Goal: Task Accomplishment & Management: Use online tool/utility

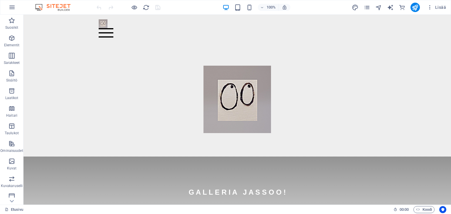
drag, startPoint x: 450, startPoint y: 160, endPoint x: 472, endPoint y: 28, distance: 134.0
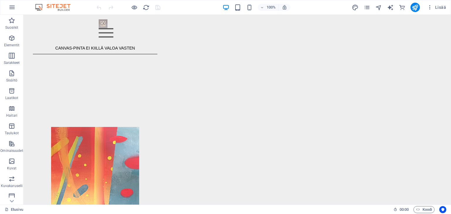
scroll to position [656, 0]
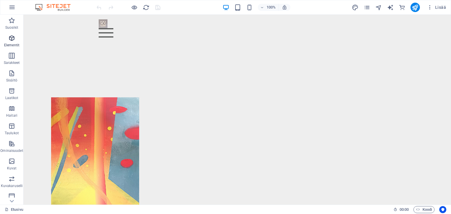
click at [11, 38] on icon "button" at bounding box center [11, 38] width 7 height 7
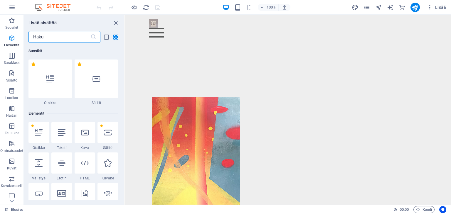
scroll to position [62, 0]
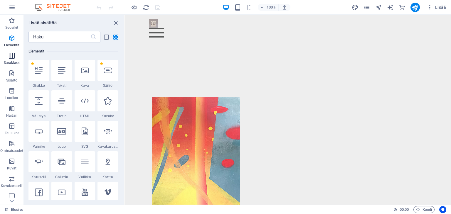
click at [12, 53] on icon "button" at bounding box center [11, 55] width 7 height 7
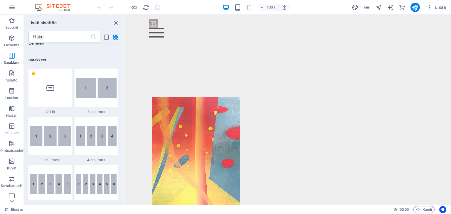
scroll to position [290, 0]
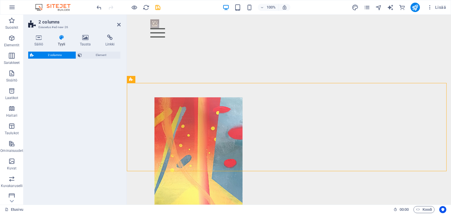
select select "rem"
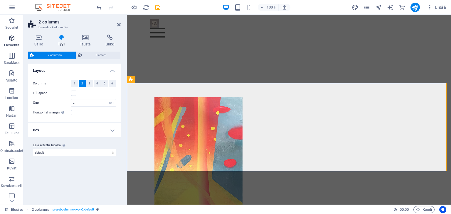
click at [10, 41] on icon "button" at bounding box center [11, 38] width 7 height 7
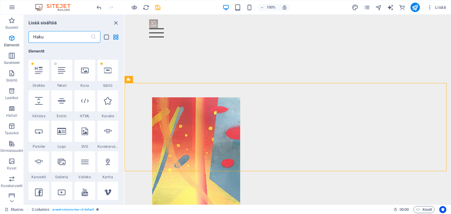
scroll to position [62, 0]
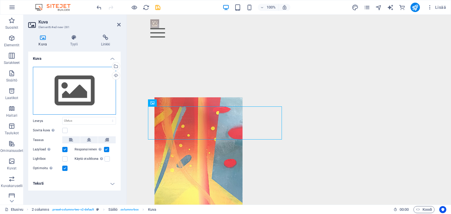
click at [71, 91] on div "Vedä tiedostot tähän, valitse tiedostot napsauttamalla tai valitse tiedostot Ti…" at bounding box center [74, 91] width 83 height 48
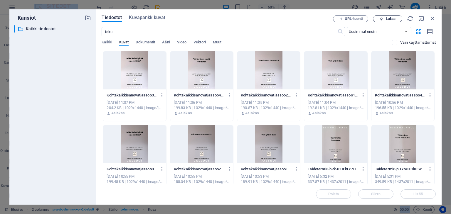
click at [393, 19] on span "Lataa" at bounding box center [390, 19] width 9 height 4
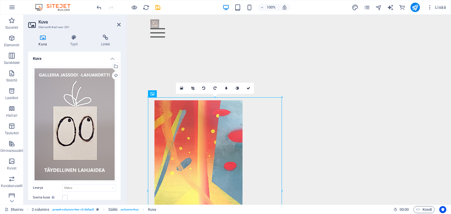
scroll to position [665, 0]
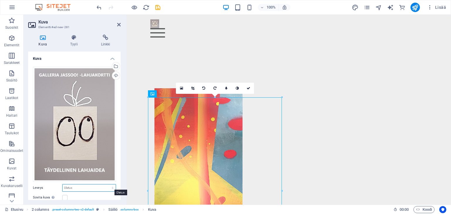
click at [79, 189] on select "Oletus auto px rem % em vh vw" at bounding box center [89, 188] width 53 height 7
select select "px"
click at [106, 185] on select "Oletus auto px rem % em vh vw" at bounding box center [89, 188] width 53 height 7
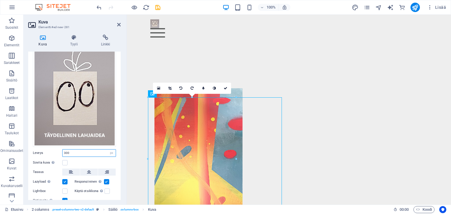
scroll to position [41, 0]
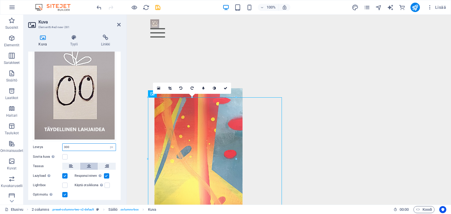
type input "300"
click at [90, 164] on icon at bounding box center [89, 166] width 4 height 7
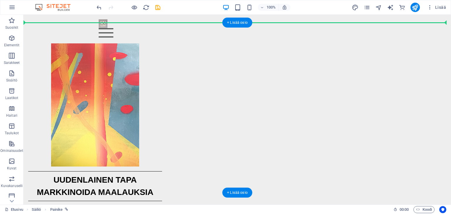
scroll to position [704, 0]
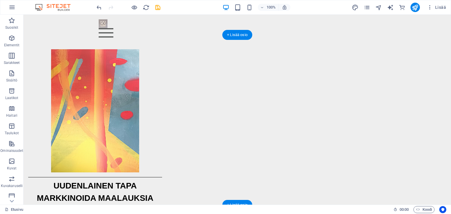
drag, startPoint x: 176, startPoint y: 173, endPoint x: 309, endPoint y: 70, distance: 168.2
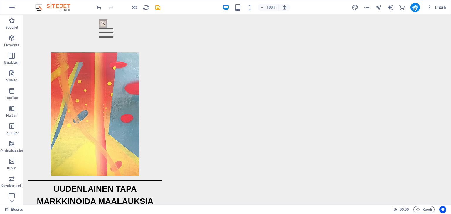
scroll to position [702, 0]
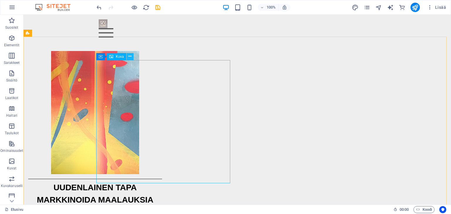
click at [128, 57] on icon at bounding box center [129, 56] width 3 height 6
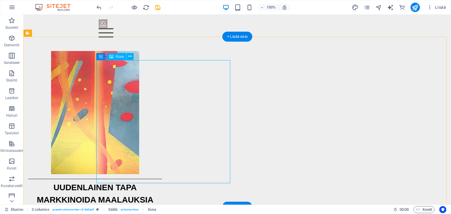
select select "px"
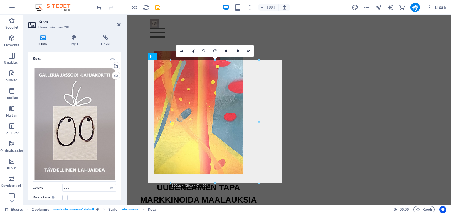
click at [41, 36] on icon at bounding box center [42, 38] width 29 height 6
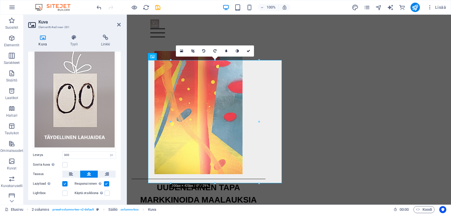
scroll to position [32, 0]
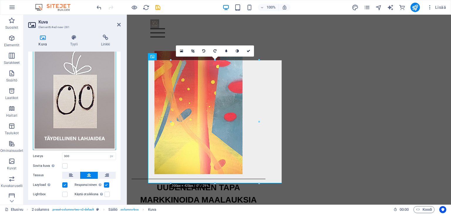
click at [73, 105] on div "Vedä tiedostot tähän, valitse tiedostot napsauttamalla tai valitse tiedostot Ti…" at bounding box center [74, 92] width 83 height 115
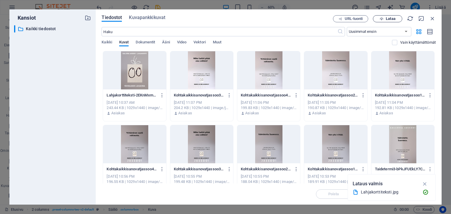
click at [389, 19] on span "Lataa" at bounding box center [390, 19] width 9 height 4
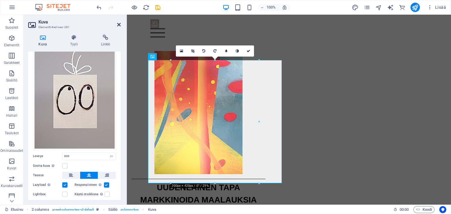
click at [119, 25] on icon at bounding box center [119, 24] width 4 height 5
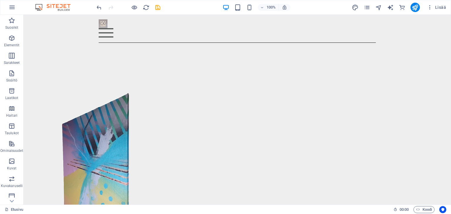
scroll to position [185, 0]
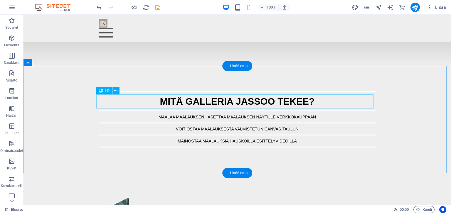
click at [256, 104] on div "MITÄ GALLERIA JASSOO TEKEE?" at bounding box center [237, 102] width 277 height 14
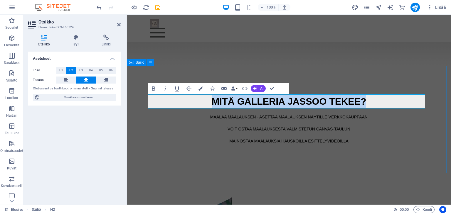
click at [195, 76] on div "MITÄ GALLERIA JASSOO TEKEE? MAALAA MAALAUKSEN - ASETTAA MAALAUKSEN NÄYTILLE VER…" at bounding box center [289, 119] width 324 height 107
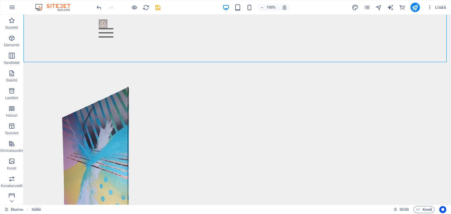
scroll to position [357, 0]
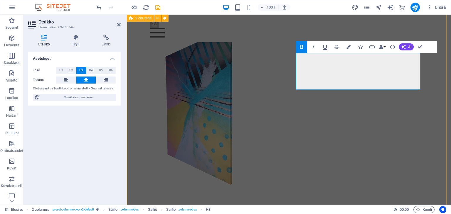
click at [438, 78] on div "YHDISTÄ MAALAUKSEN JA CANVAS-TAULUN PARHAAT PUOLET UUTUUSTUOTE - HETI VALMIS RI…" at bounding box center [289, 187] width 324 height 372
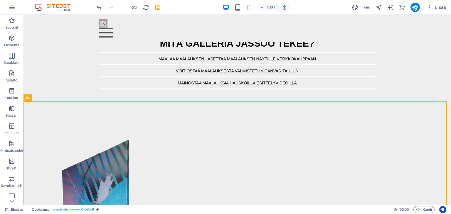
scroll to position [160, 0]
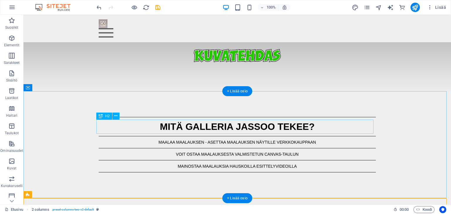
click at [245, 132] on div "MITÄ GALLERIA JASSOO TEKEE?" at bounding box center [237, 127] width 277 height 14
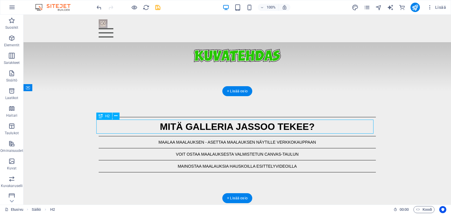
click at [245, 132] on div "MITÄ GALLERIA JASSOO TEKEE?" at bounding box center [237, 127] width 277 height 14
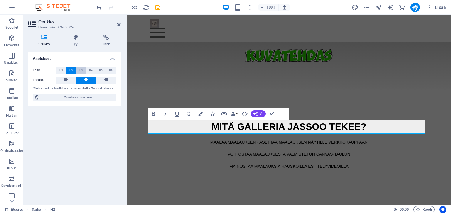
click at [81, 70] on span "H3" at bounding box center [81, 70] width 4 height 7
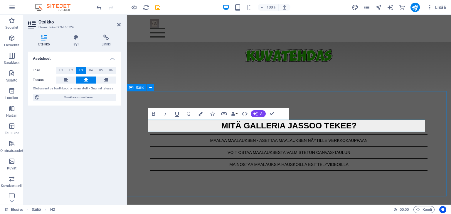
click at [406, 110] on div "MITÄ GALLERIA JASSOO TEKEE? MAALAA MAALAUKSEN - ASETTAA MAALAUKSEN NÄYTILLE VER…" at bounding box center [289, 143] width 324 height 105
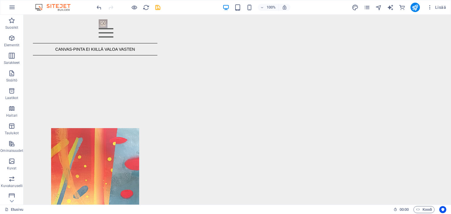
scroll to position [552, 0]
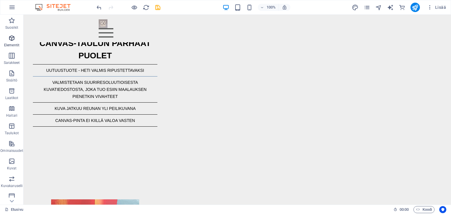
click at [15, 37] on icon "button" at bounding box center [11, 38] width 7 height 7
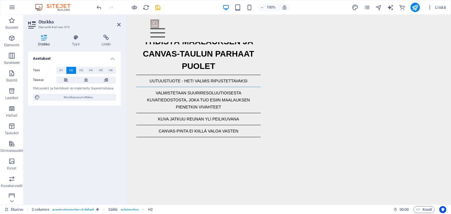
scroll to position [543, 0]
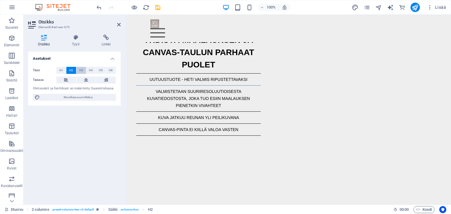
click at [83, 70] on span "H3" at bounding box center [81, 70] width 4 height 7
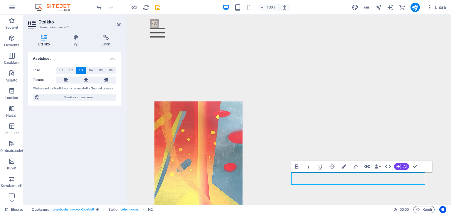
scroll to position [657, 0]
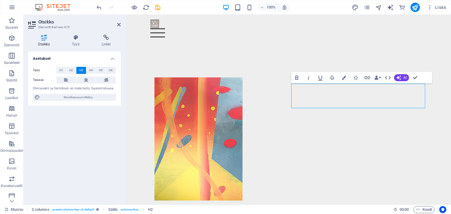
scroll to position [677, 0]
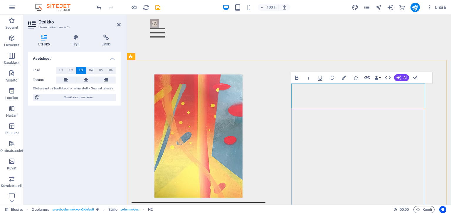
click at [344, 77] on icon "button" at bounding box center [344, 78] width 4 height 4
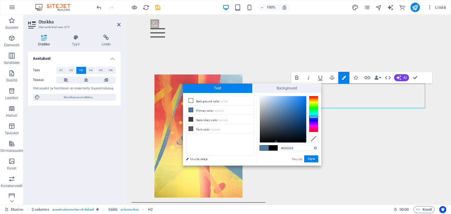
click at [276, 142] on div at bounding box center [283, 119] width 46 height 46
click at [276, 143] on div "#020203 Tuetut muodot #0852ed rgb(8, 82, 237) rgba(8, 82, 237, 90%) hsv(221,97,…" at bounding box center [288, 172] width 65 height 158
type input "#000000"
drag, startPoint x: 276, startPoint y: 142, endPoint x: 279, endPoint y: 143, distance: 3.3
click at [279, 143] on div at bounding box center [279, 143] width 2 height 2
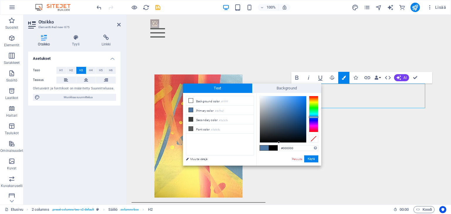
click at [279, 143] on div at bounding box center [279, 143] width 2 height 2
click at [309, 158] on button "Käytä" at bounding box center [311, 159] width 14 height 7
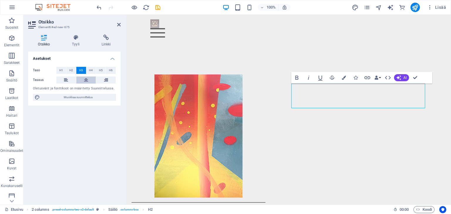
click at [87, 80] on icon at bounding box center [86, 80] width 4 height 7
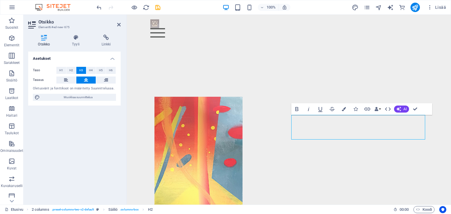
scroll to position [659, 0]
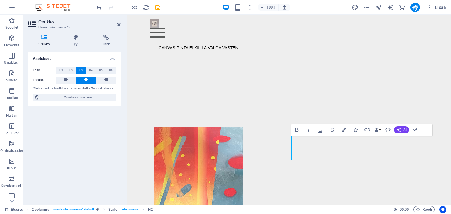
scroll to position [611, 0]
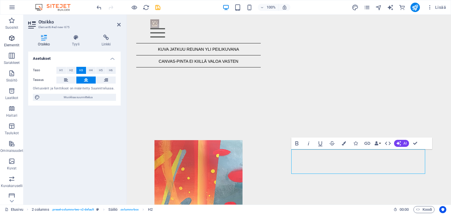
click at [12, 39] on icon "button" at bounding box center [11, 38] width 7 height 7
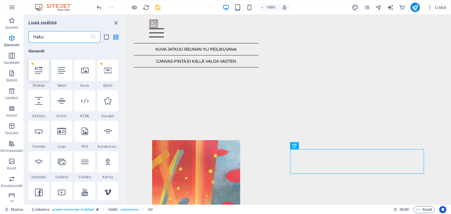
scroll to position [62, 0]
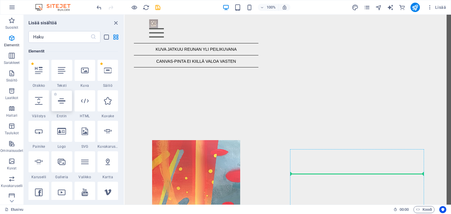
select select "%"
select select "px"
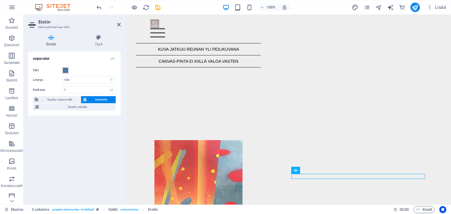
click at [64, 71] on span at bounding box center [65, 70] width 5 height 5
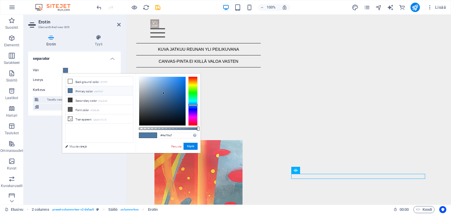
click at [146, 126] on div "#4e79a7 Tuetut muodot #0852ed rgb(8, 82, 237) rgba(8, 82, 237, 90%) hsv(221,97,…" at bounding box center [168, 156] width 65 height 165
click at [147, 125] on div at bounding box center [162, 101] width 46 height 49
type input "#000000"
click at [148, 126] on div at bounding box center [162, 101] width 47 height 49
click at [191, 145] on button "Käytä" at bounding box center [190, 146] width 14 height 7
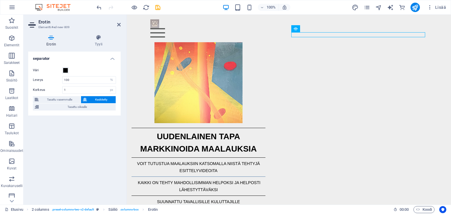
scroll to position [753, 0]
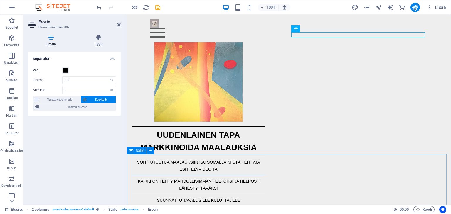
drag, startPoint x: 422, startPoint y: 48, endPoint x: 279, endPoint y: 198, distance: 207.0
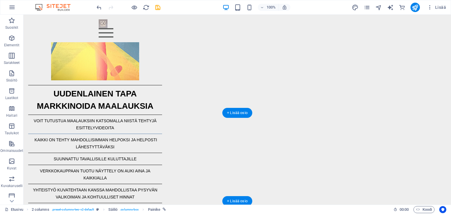
scroll to position [807, 0]
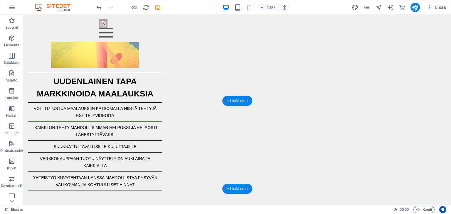
drag, startPoint x: 319, startPoint y: 49, endPoint x: 230, endPoint y: 135, distance: 123.7
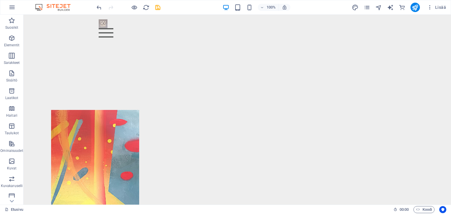
scroll to position [643, 0]
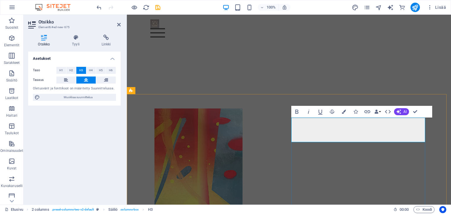
click at [13, 39] on icon "button" at bounding box center [11, 38] width 7 height 7
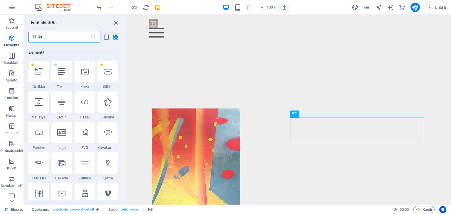
scroll to position [62, 0]
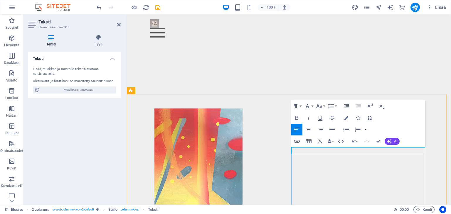
drag, startPoint x: 412, startPoint y: 150, endPoint x: 291, endPoint y: 150, distance: 121.0
click at [10, 54] on icon "button" at bounding box center [11, 55] width 7 height 7
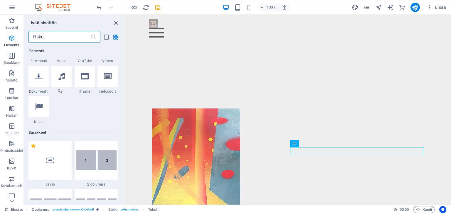
scroll to position [291, 0]
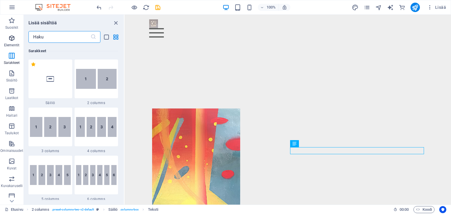
click at [11, 36] on icon "button" at bounding box center [11, 38] width 7 height 7
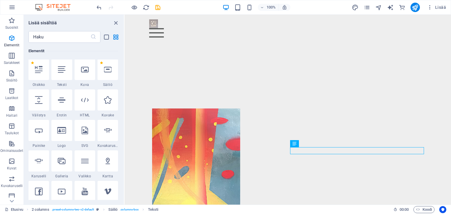
scroll to position [63, 0]
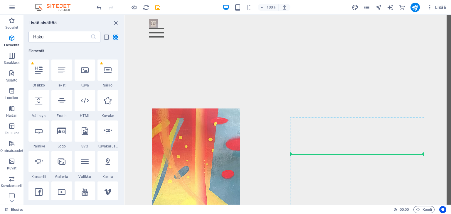
select select "%"
select select "px"
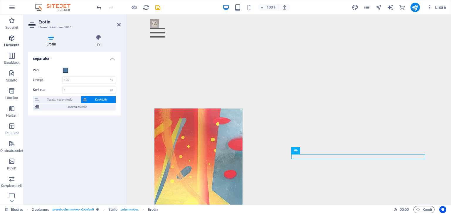
click at [11, 37] on icon "button" at bounding box center [11, 38] width 7 height 7
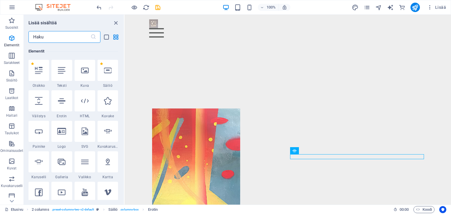
scroll to position [62, 0]
click at [62, 101] on icon at bounding box center [62, 101] width 8 height 8
select select "%"
select select "px"
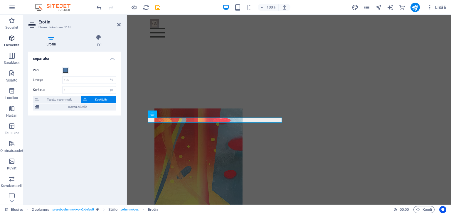
click at [13, 38] on icon "button" at bounding box center [11, 38] width 7 height 7
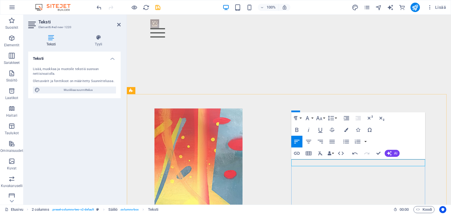
click at [310, 144] on icon "button" at bounding box center [308, 141] width 7 height 7
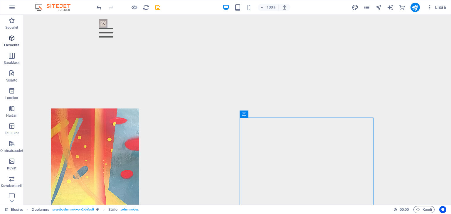
click at [10, 40] on icon "button" at bounding box center [11, 38] width 7 height 7
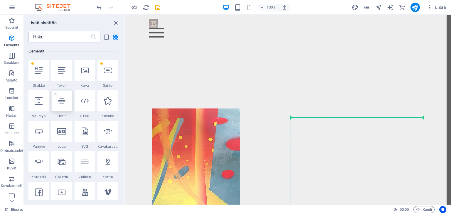
select select "%"
select select "px"
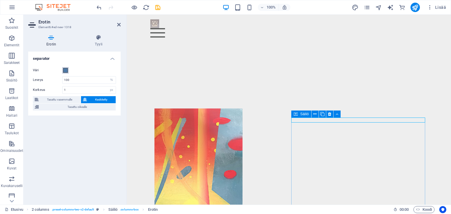
click at [65, 70] on span at bounding box center [65, 70] width 5 height 5
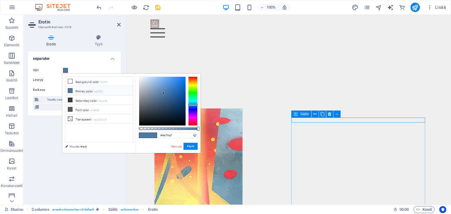
type input "#000000"
click at [162, 125] on div at bounding box center [162, 101] width 46 height 49
click at [193, 146] on button "Käytä" at bounding box center [190, 146] width 14 height 7
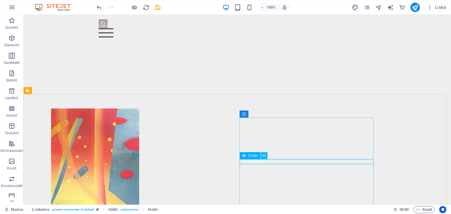
click at [264, 156] on icon at bounding box center [263, 156] width 3 height 6
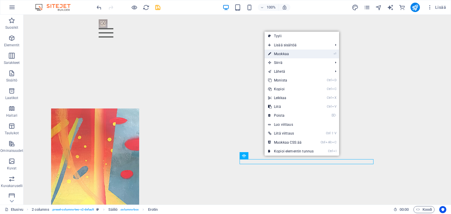
click at [282, 53] on link "⏎ Muokkaa" at bounding box center [291, 54] width 53 height 9
select select "%"
select select "px"
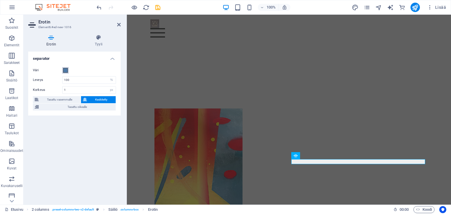
click at [64, 68] on span at bounding box center [65, 70] width 5 height 5
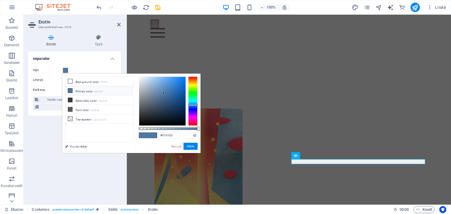
click at [159, 125] on div at bounding box center [162, 101] width 46 height 49
type input "#000000"
click at [161, 126] on div at bounding box center [162, 101] width 47 height 49
click at [186, 145] on button "Käytä" at bounding box center [190, 146] width 14 height 7
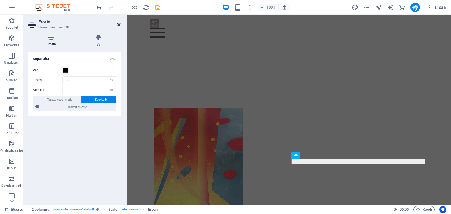
click at [118, 25] on icon at bounding box center [119, 24] width 4 height 5
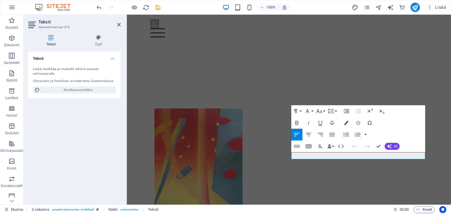
click at [348, 123] on icon "button" at bounding box center [346, 123] width 4 height 4
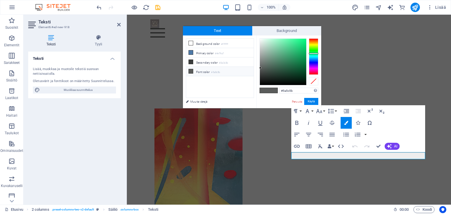
click at [271, 85] on div "#5a5c5b Tuetut muodot #0852ed rgb(8, 82, 237) rgba(8, 82, 237, 90%) hsv(221,97,…" at bounding box center [288, 115] width 65 height 158
click at [272, 85] on div at bounding box center [283, 62] width 46 height 46
click at [271, 85] on div "#010101 Tuetut muodot #0852ed rgb(8, 82, 237) rgba(8, 82, 237, 90%) hsv(221,97,…" at bounding box center [288, 115] width 65 height 158
drag, startPoint x: 272, startPoint y: 85, endPoint x: 270, endPoint y: 87, distance: 3.1
click at [270, 87] on div "#000000 Tuetut muodot #0852ed rgb(8, 82, 237) rgba(8, 82, 237, 90%) hsv(221,97,…" at bounding box center [288, 115] width 65 height 158
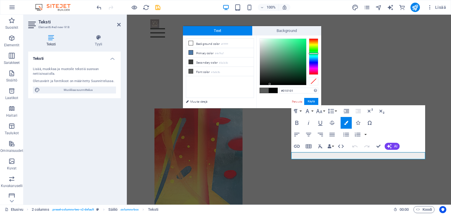
type input "#000000"
click at [270, 85] on div at bounding box center [270, 85] width 2 height 2
click at [311, 102] on button "Käytä" at bounding box center [311, 101] width 14 height 7
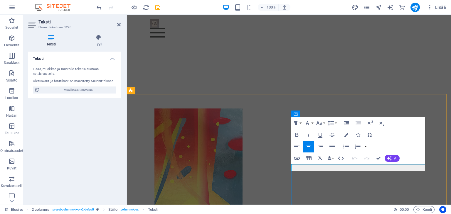
click at [345, 134] on icon "button" at bounding box center [346, 135] width 4 height 4
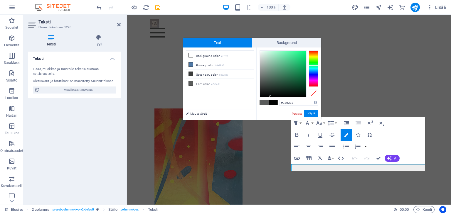
click at [270, 97] on div at bounding box center [283, 74] width 46 height 46
click at [272, 97] on div at bounding box center [283, 74] width 46 height 46
click at [268, 97] on div at bounding box center [283, 74] width 46 height 46
type input "#000000"
click at [267, 97] on div at bounding box center [283, 73] width 47 height 47
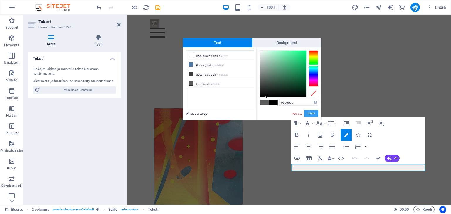
click at [310, 112] on button "Käytä" at bounding box center [311, 113] width 14 height 7
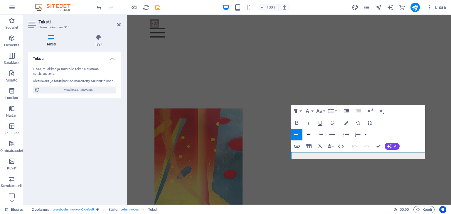
click at [310, 134] on icon "button" at bounding box center [308, 135] width 5 height 4
click at [347, 122] on icon "button" at bounding box center [346, 123] width 4 height 4
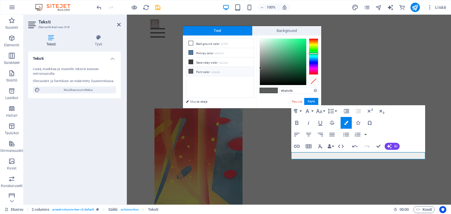
type input "#000000"
click at [272, 85] on div at bounding box center [283, 61] width 47 height 47
click at [309, 101] on button "Käytä" at bounding box center [311, 101] width 14 height 7
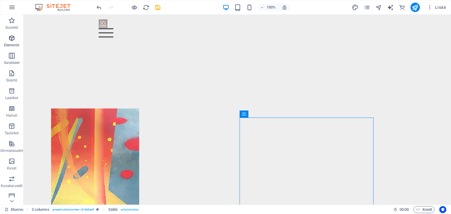
click at [10, 38] on icon "button" at bounding box center [11, 38] width 7 height 7
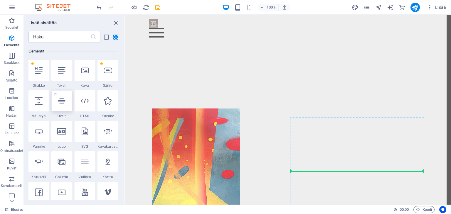
select select "%"
select select "px"
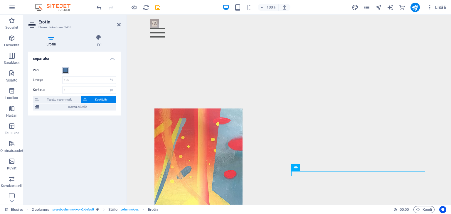
click at [66, 68] on button "Väri" at bounding box center [65, 70] width 6 height 6
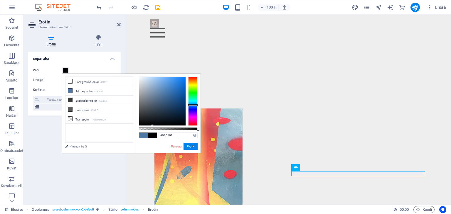
click at [152, 125] on div at bounding box center [162, 101] width 46 height 49
type input "#000000"
click at [154, 126] on div at bounding box center [162, 101] width 47 height 49
click at [188, 147] on button "Käytä" at bounding box center [190, 146] width 14 height 7
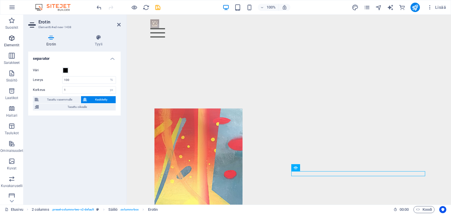
click at [11, 38] on icon "button" at bounding box center [11, 38] width 7 height 7
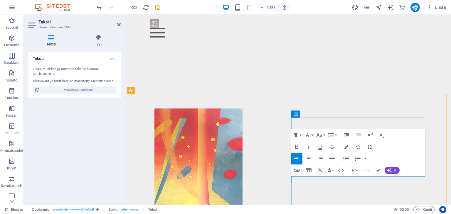
click at [309, 159] on icon "button" at bounding box center [308, 158] width 7 height 7
click at [348, 145] on button "Colors" at bounding box center [346, 147] width 11 height 12
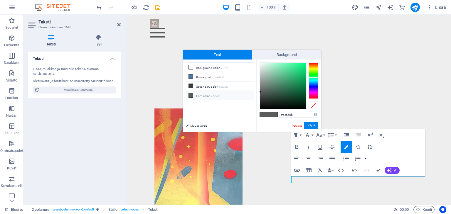
type input "#000000"
click at [271, 109] on div at bounding box center [283, 86] width 46 height 46
click at [308, 125] on button "Käytä" at bounding box center [311, 125] width 14 height 7
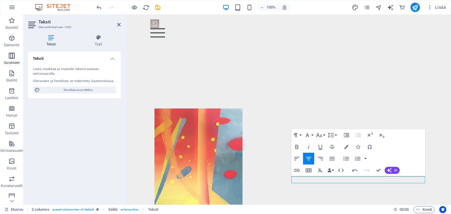
click at [11, 56] on icon "button" at bounding box center [11, 55] width 7 height 7
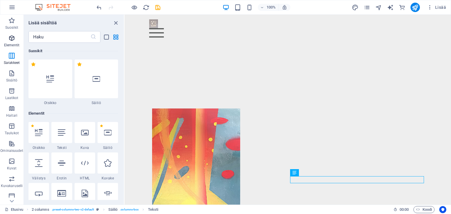
click at [15, 38] on icon "button" at bounding box center [11, 38] width 7 height 7
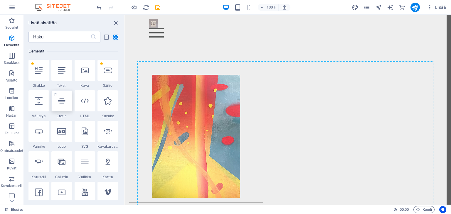
scroll to position [681, 0]
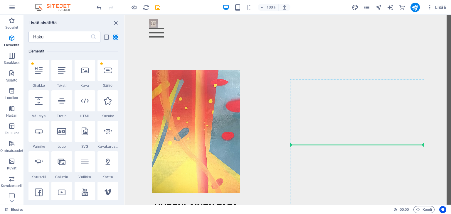
select select "%"
select select "px"
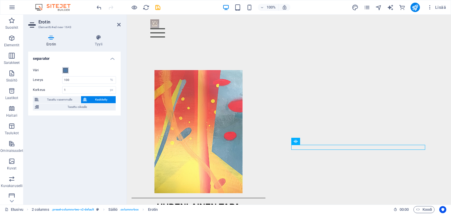
click at [66, 69] on span at bounding box center [65, 70] width 5 height 5
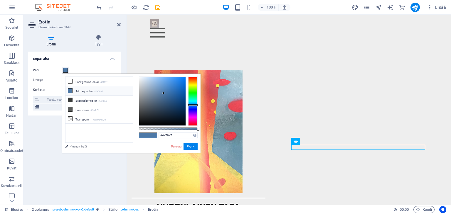
type input "#000000"
click at [156, 125] on div at bounding box center [162, 101] width 46 height 49
click at [188, 146] on button "Käytä" at bounding box center [190, 146] width 14 height 7
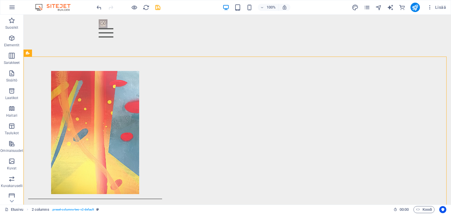
scroll to position [682, 0]
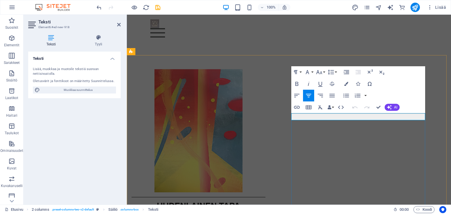
drag, startPoint x: 417, startPoint y: 116, endPoint x: 333, endPoint y: 116, distance: 84.0
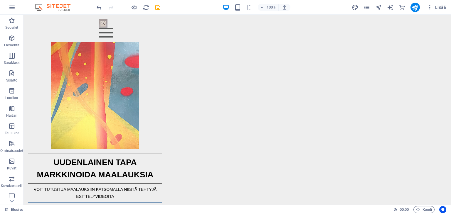
scroll to position [708, 0]
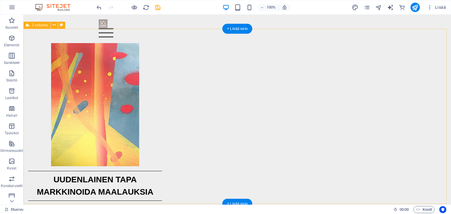
select select "rem"
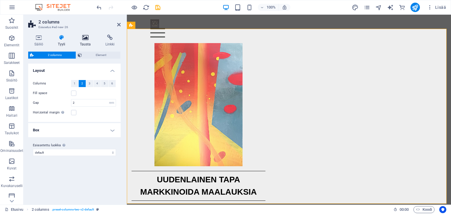
click at [87, 41] on h4 "Tausta" at bounding box center [87, 41] width 26 height 12
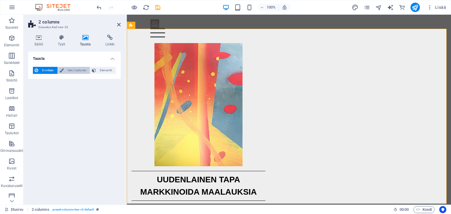
click at [78, 69] on span "Väri / Liukuväri" at bounding box center [76, 70] width 23 height 7
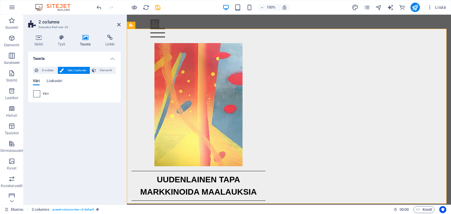
click at [38, 92] on span at bounding box center [36, 94] width 6 height 6
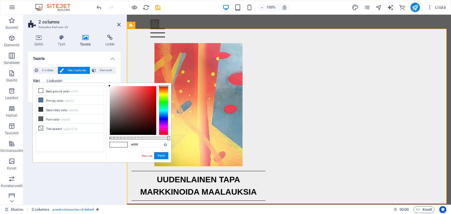
click at [39, 92] on icon at bounding box center [41, 91] width 4 height 4
click at [141, 146] on input "#ffffff" at bounding box center [148, 145] width 39 height 6
type input "#eeeeee"
click at [159, 158] on button "Käytä" at bounding box center [161, 155] width 14 height 7
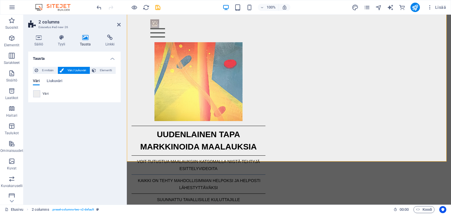
scroll to position [755, 0]
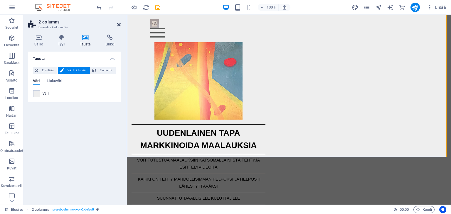
click at [120, 22] on icon at bounding box center [119, 24] width 4 height 5
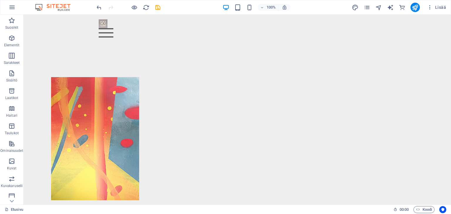
scroll to position [679, 0]
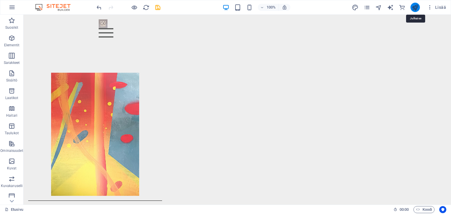
click at [415, 10] on icon "publish" at bounding box center [415, 7] width 7 height 7
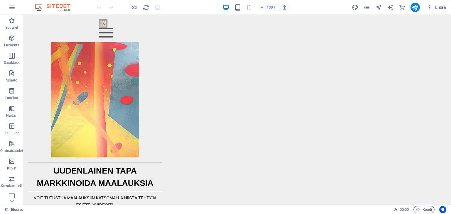
scroll to position [718, 0]
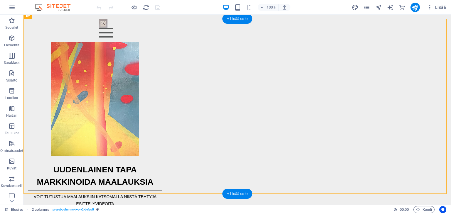
drag, startPoint x: 267, startPoint y: 87, endPoint x: 252, endPoint y: 105, distance: 22.7
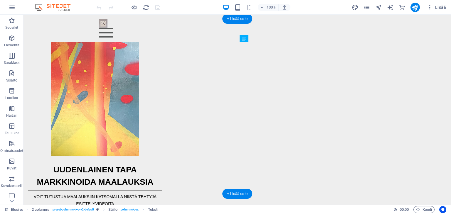
drag, startPoint x: 267, startPoint y: 87, endPoint x: 259, endPoint y: 113, distance: 26.7
drag, startPoint x: 267, startPoint y: 82, endPoint x: 256, endPoint y: 111, distance: 30.9
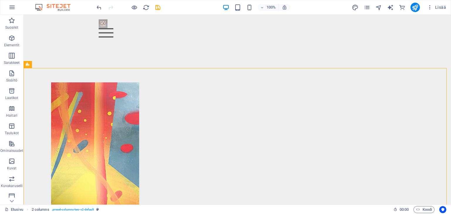
scroll to position [700, 0]
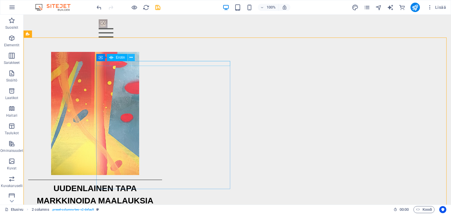
click at [130, 58] on icon at bounding box center [130, 58] width 3 height 6
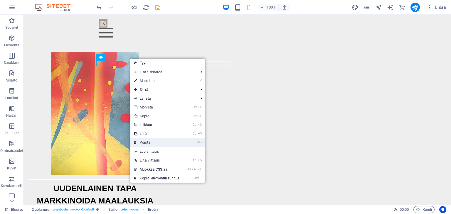
click at [146, 141] on link "⌦ Poista" at bounding box center [156, 142] width 53 height 9
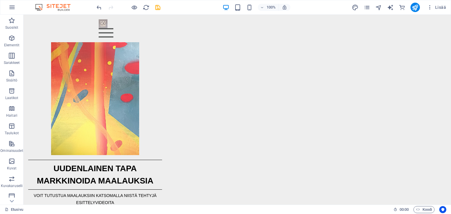
scroll to position [718, 0]
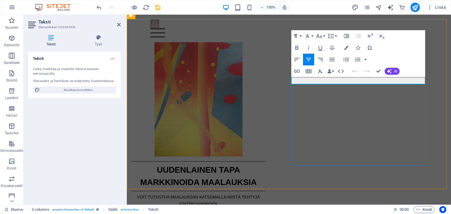
click at [323, 35] on button "Font Size" at bounding box center [320, 36] width 11 height 12
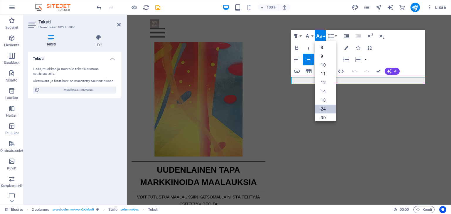
click at [325, 107] on link "24" at bounding box center [325, 109] width 21 height 9
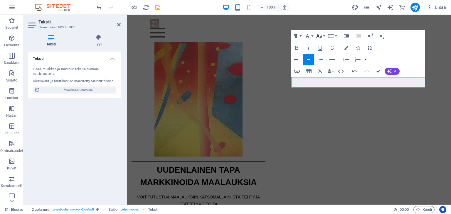
click at [323, 34] on button "Font Size" at bounding box center [320, 36] width 11 height 12
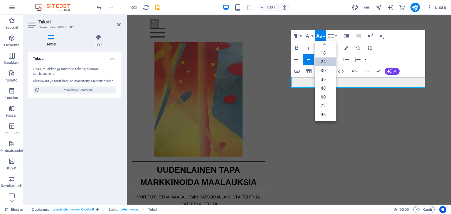
scroll to position [47, 0]
click at [325, 52] on link "18" at bounding box center [325, 53] width 21 height 9
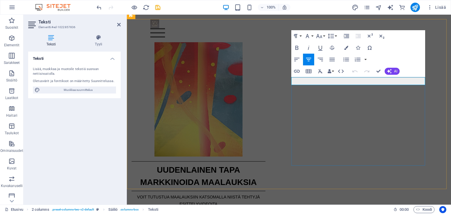
click at [324, 36] on button "Font Size" at bounding box center [320, 36] width 11 height 12
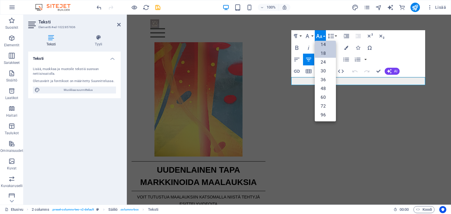
click at [326, 45] on link "14" at bounding box center [325, 44] width 21 height 9
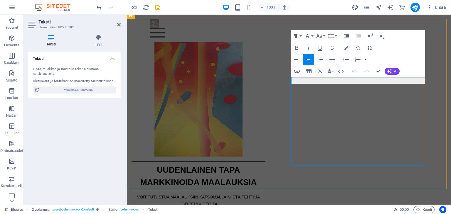
click at [325, 37] on button "Font Size" at bounding box center [320, 36] width 11 height 12
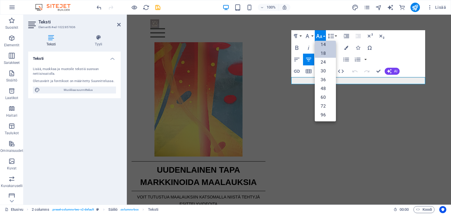
click at [324, 50] on link "18" at bounding box center [325, 53] width 21 height 9
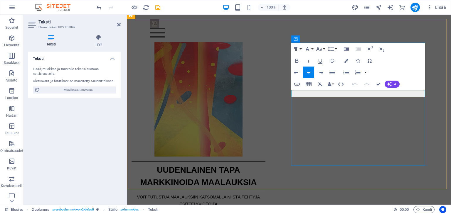
click at [324, 48] on button "Font Size" at bounding box center [320, 49] width 11 height 12
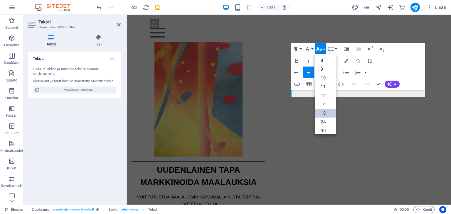
click at [322, 112] on link "18" at bounding box center [325, 113] width 21 height 9
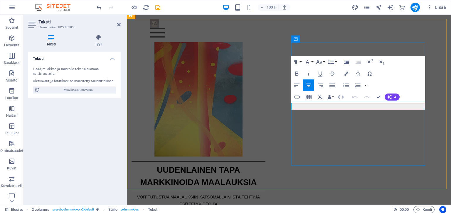
click at [323, 61] on button "Font Size" at bounding box center [320, 62] width 11 height 12
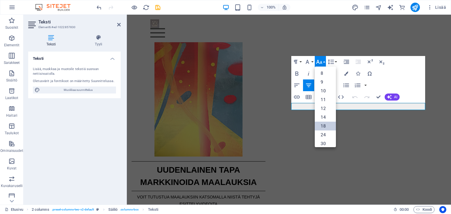
click at [324, 126] on link "18" at bounding box center [325, 126] width 21 height 9
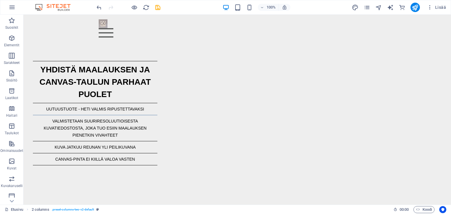
scroll to position [513, 0]
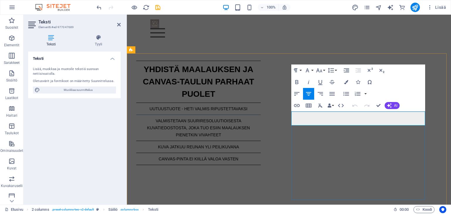
click at [322, 71] on icon "button" at bounding box center [319, 70] width 7 height 7
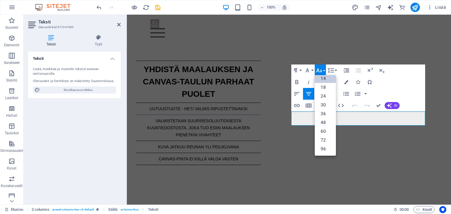
scroll to position [47, 0]
click at [323, 87] on link "18" at bounding box center [325, 87] width 21 height 9
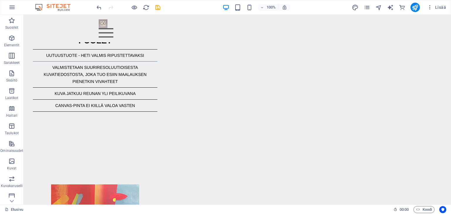
scroll to position [564, 0]
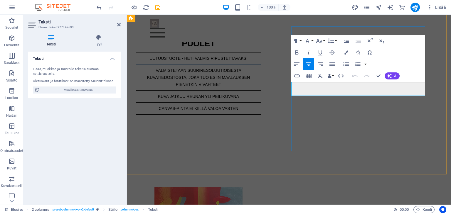
click at [323, 38] on icon "button" at bounding box center [319, 40] width 7 height 7
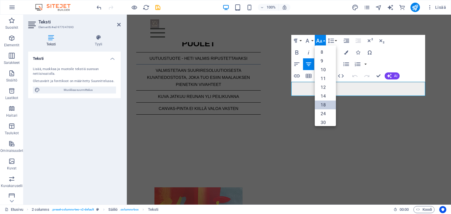
click at [323, 104] on link "18" at bounding box center [325, 105] width 21 height 9
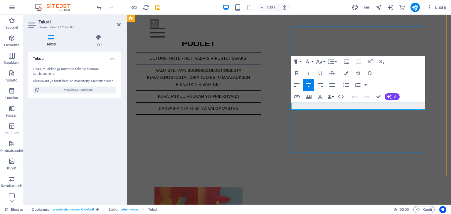
click at [320, 62] on icon "button" at bounding box center [319, 61] width 7 height 7
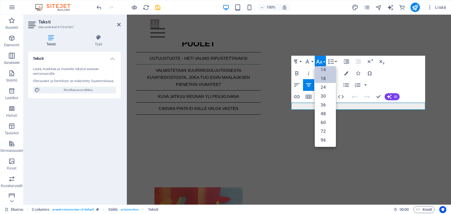
scroll to position [47, 0]
click at [328, 78] on link "18" at bounding box center [325, 79] width 21 height 9
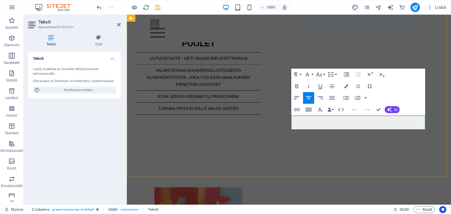
click at [348, 84] on icon "button" at bounding box center [346, 86] width 4 height 4
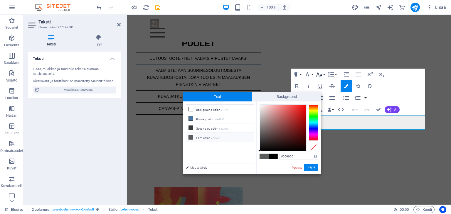
click at [323, 74] on icon "button" at bounding box center [319, 74] width 7 height 7
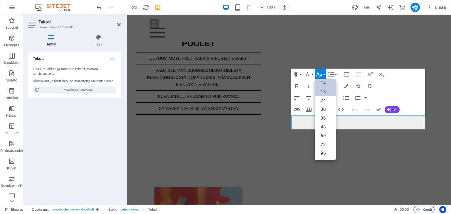
click at [326, 91] on link "18" at bounding box center [325, 91] width 21 height 9
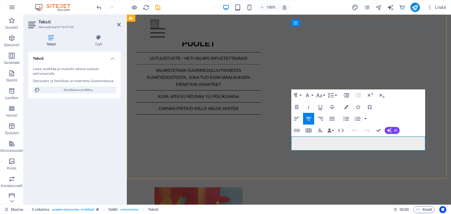
click at [324, 95] on button "Font Size" at bounding box center [320, 96] width 11 height 12
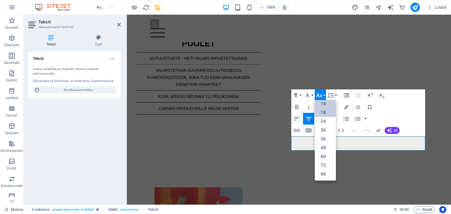
click at [326, 113] on link "18" at bounding box center [325, 112] width 21 height 9
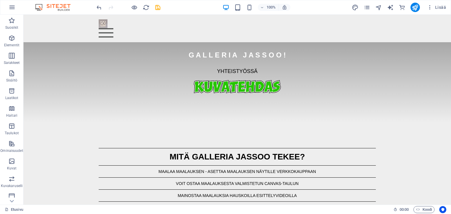
scroll to position [130, 0]
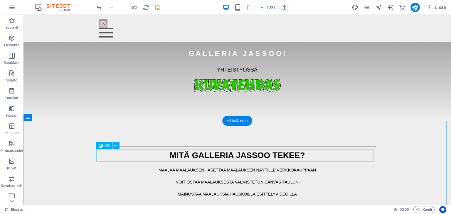
click at [250, 156] on div "MITÄ GALLERIA JASSOO TEKEE?" at bounding box center [237, 155] width 277 height 12
click at [247, 170] on div "MAALAA MAALAUKSEN - ASETTAA MAALAUKSEN NÄYTILLE VERKKOKAUPPAAN" at bounding box center [237, 170] width 277 height 7
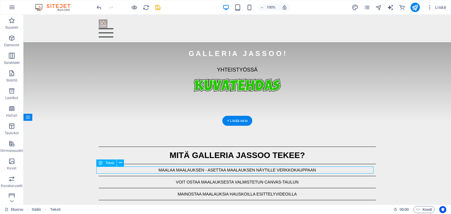
click at [247, 170] on div "MAALAA MAALAUKSEN - ASETTAA MAALAUKSEN NÄYTILLE VERKKOKAUPPAAN" at bounding box center [237, 170] width 277 height 7
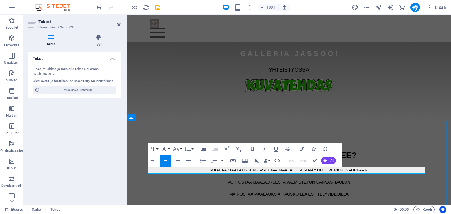
click at [272, 168] on p "MAALAA MAALAUKSEN - ASETTAA MAALAUKSEN NÄYTILLE VERKKOKAUPPAAN" at bounding box center [288, 170] width 277 height 7
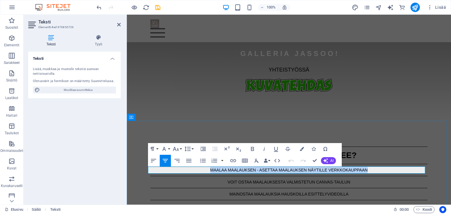
click at [272, 168] on p "MAALAA MAALAUKSEN - ASETTAA MAALAUKSEN NÄYTILLE VERKKOKAUPPAAN" at bounding box center [288, 170] width 277 height 7
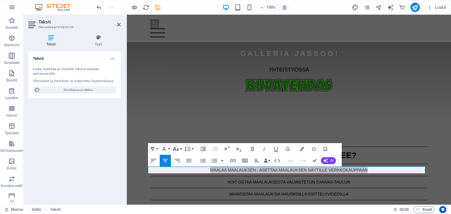
click at [181, 149] on button "Font Size" at bounding box center [176, 149] width 11 height 12
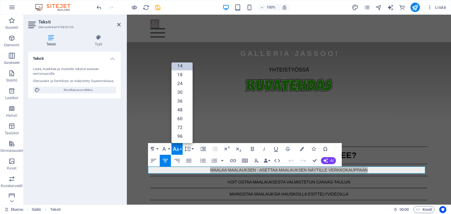
scroll to position [47, 0]
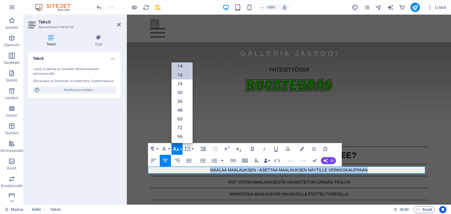
click at [183, 78] on link "18" at bounding box center [181, 75] width 21 height 9
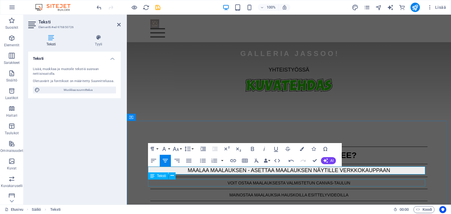
click at [279, 184] on div "VOIT OSTAA MAALAUKSESTA VALMISTETUN CANVAS-TAULUN" at bounding box center [288, 183] width 277 height 7
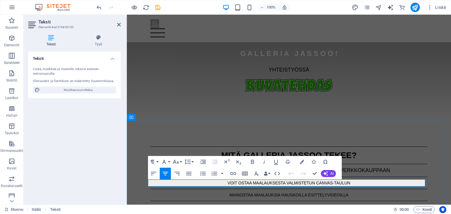
click at [281, 183] on span "VOIT OSTAA MAALAUKSESTA VALMISTETUN CANVAS-TAULUN" at bounding box center [289, 183] width 123 height 5
click at [181, 162] on button "Font Size" at bounding box center [176, 162] width 11 height 12
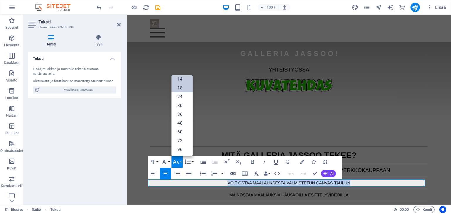
click at [174, 90] on link "18" at bounding box center [181, 88] width 21 height 9
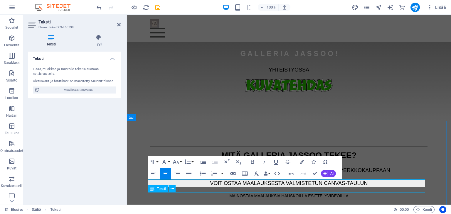
click at [287, 197] on div "MAINOSTAA MAALAUKSIA HAUSKOILLA ESITTELYVIDEOILLA" at bounding box center [288, 196] width 277 height 7
click at [287, 197] on span "MAINOSTAA MAALAUKSIA HAUSKOILLA ESITTELYVIDEOILLA" at bounding box center [288, 196] width 119 height 5
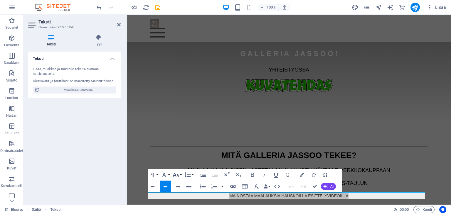
click at [181, 174] on button "Font Size" at bounding box center [176, 175] width 11 height 12
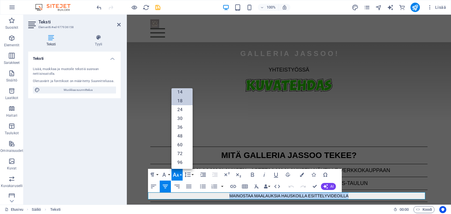
click at [179, 99] on link "18" at bounding box center [181, 101] width 21 height 9
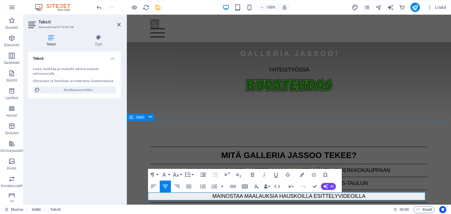
click at [434, 144] on div "MITÄ GALLERIA JASSOO TEKEE? MAALAA MAALAUKSEN - ASETTAA MAALAUKSEN NÄYTILLE VER…" at bounding box center [289, 175] width 324 height 108
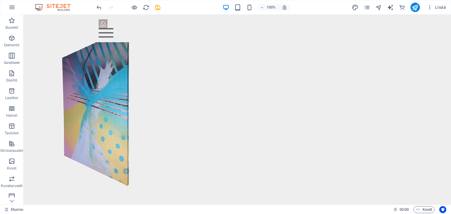
scroll to position [359, 0]
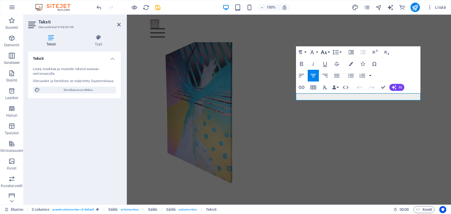
click at [327, 53] on icon "button" at bounding box center [323, 52] width 7 height 7
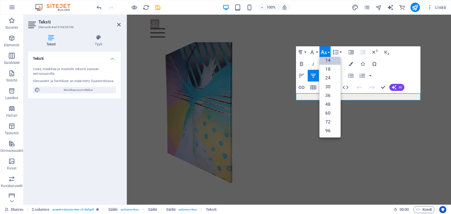
scroll to position [47, 0]
click at [329, 70] on link "18" at bounding box center [329, 69] width 21 height 9
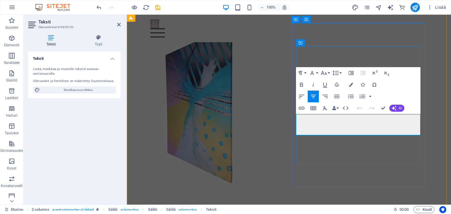
click at [328, 73] on button "Font Size" at bounding box center [324, 73] width 11 height 12
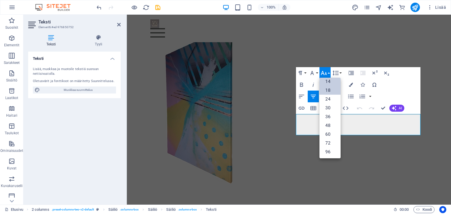
click at [330, 88] on link "18" at bounding box center [329, 90] width 21 height 9
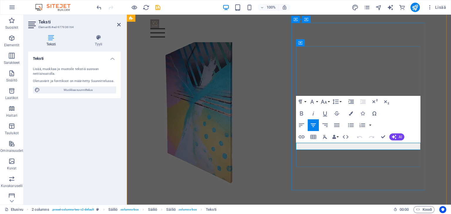
click at [329, 102] on button "Font Size" at bounding box center [324, 102] width 11 height 12
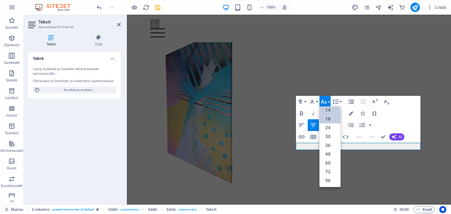
click at [334, 117] on link "18" at bounding box center [329, 119] width 21 height 9
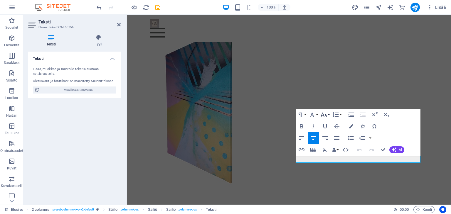
click at [328, 115] on button "Font Size" at bounding box center [324, 115] width 11 height 12
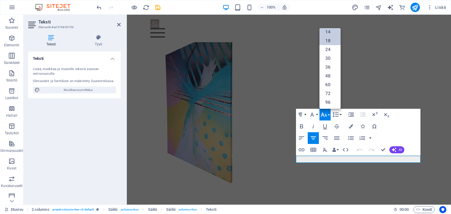
click at [331, 43] on link "18" at bounding box center [329, 40] width 21 height 9
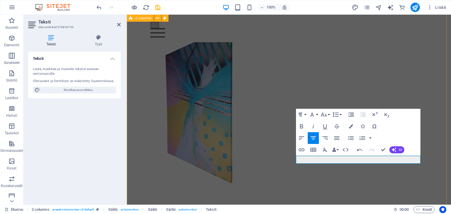
click at [430, 132] on div "YHDISTÄ MAALAUKSEN JA CANVAS-TAULUN PARHAAT PUOLET UUTUUSTUOTE - HETI VALMIS RI…" at bounding box center [289, 192] width 324 height 385
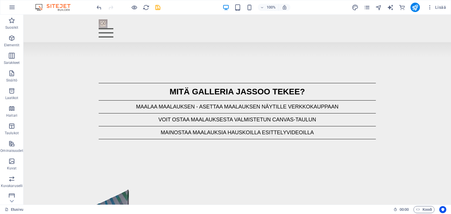
scroll to position [0, 0]
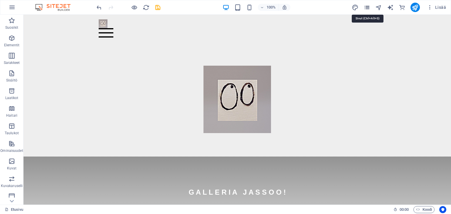
click at [368, 7] on icon "pages" at bounding box center [366, 7] width 7 height 7
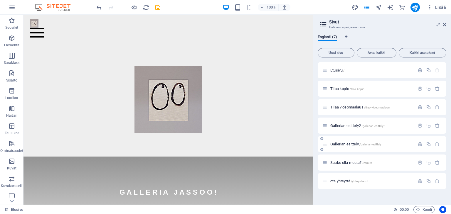
click at [343, 145] on span "Gallerian esittely /gallerian-esittely" at bounding box center [355, 144] width 51 height 4
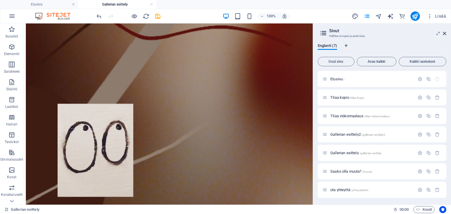
scroll to position [1571, 0]
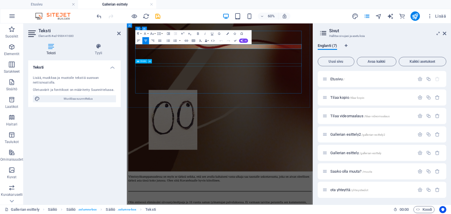
scroll to position [1571, 0]
click at [154, 34] on button "Font Size" at bounding box center [152, 33] width 7 height 7
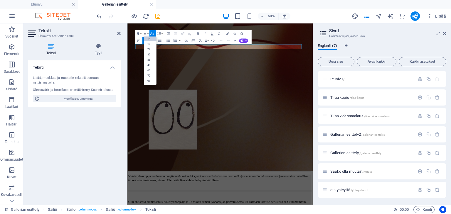
scroll to position [47, 0]
click at [151, 46] on link "18" at bounding box center [150, 43] width 13 height 5
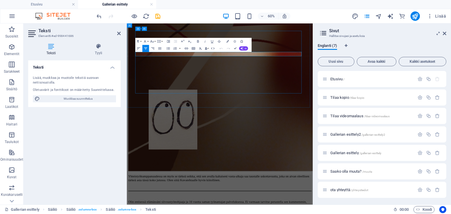
click at [155, 41] on button "Font Size" at bounding box center [152, 41] width 7 height 7
click at [154, 50] on link "18" at bounding box center [150, 51] width 13 height 5
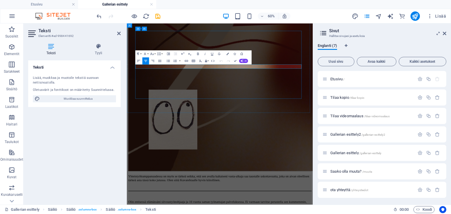
click at [154, 54] on button "Font Size" at bounding box center [152, 53] width 7 height 7
click at [152, 63] on link "18" at bounding box center [150, 64] width 13 height 5
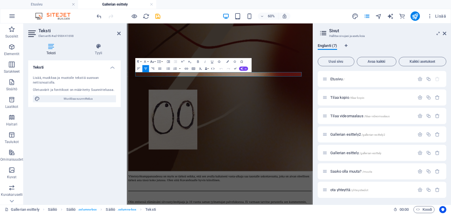
click at [154, 61] on icon "button" at bounding box center [152, 62] width 4 height 4
click at [151, 73] on link "18" at bounding box center [150, 72] width 13 height 5
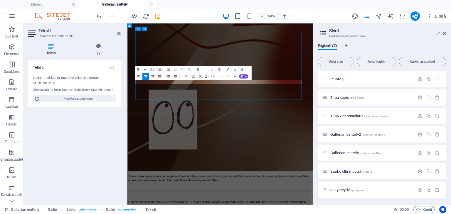
click at [154, 69] on icon "button" at bounding box center [152, 70] width 4 height 4
click at [151, 78] on link "18" at bounding box center [150, 79] width 13 height 5
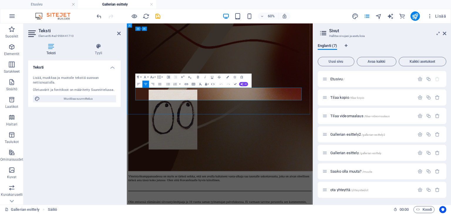
scroll to position [1571, 0]
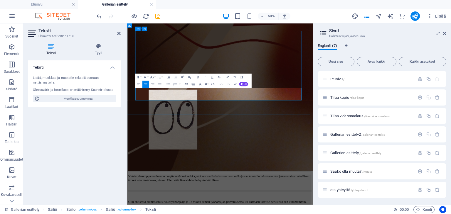
drag, startPoint x: 306, startPoint y: 148, endPoint x: 248, endPoint y: 133, distance: 59.4
click at [154, 78] on icon "button" at bounding box center [152, 77] width 4 height 4
click at [151, 85] on link "18" at bounding box center [150, 87] width 13 height 5
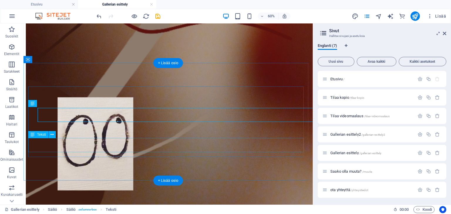
scroll to position [1685, 0]
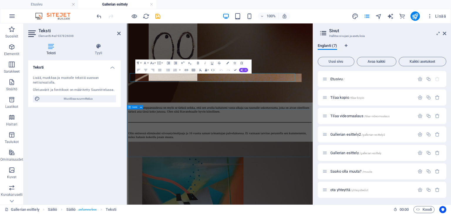
scroll to position [1686, 0]
drag, startPoint x: 312, startPoint y: 117, endPoint x: 134, endPoint y: 112, distance: 178.3
click at [153, 63] on icon "button" at bounding box center [152, 63] width 4 height 2
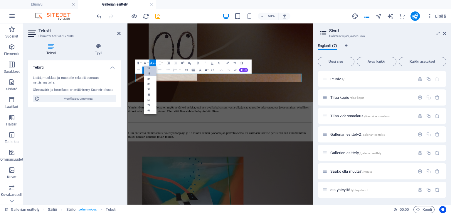
click at [150, 73] on link "18" at bounding box center [150, 73] width 13 height 5
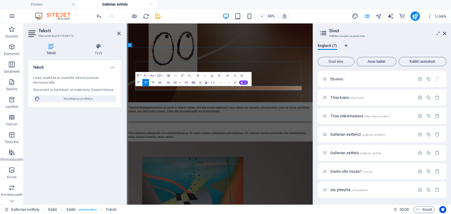
click at [154, 76] on icon "button" at bounding box center [152, 76] width 4 height 4
click at [152, 85] on link "18" at bounding box center [150, 85] width 13 height 5
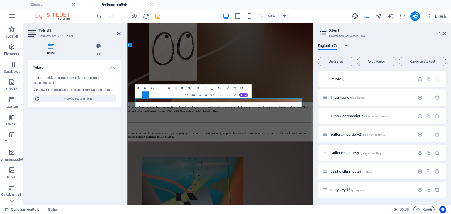
click at [153, 86] on icon "button" at bounding box center [152, 88] width 4 height 4
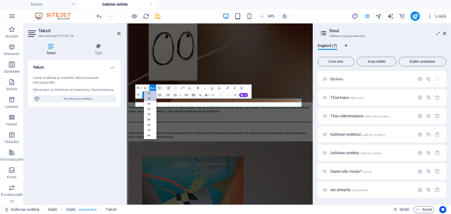
click at [153, 100] on link "18" at bounding box center [150, 98] width 13 height 5
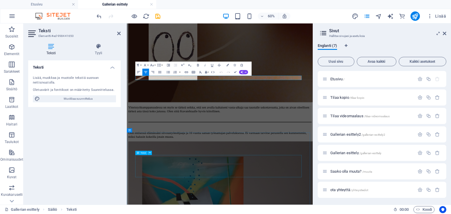
scroll to position [1813, 0]
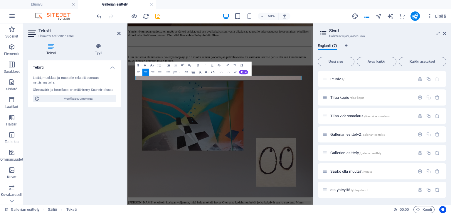
click at [216, 75] on button "HTML" at bounding box center [212, 72] width 7 height 7
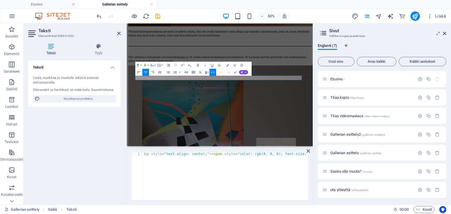
click at [216, 75] on button "HTML" at bounding box center [212, 72] width 7 height 7
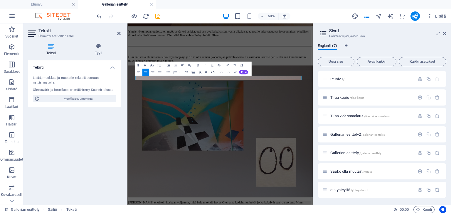
click at [216, 75] on button "HTML" at bounding box center [212, 72] width 7 height 7
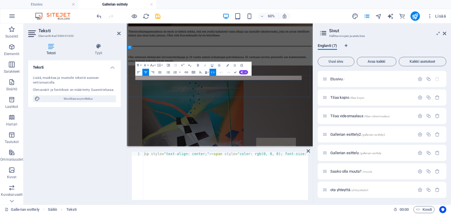
click at [155, 65] on button "Font Size" at bounding box center [152, 65] width 7 height 7
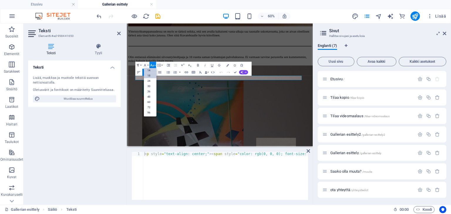
click at [153, 75] on link "18" at bounding box center [150, 75] width 13 height 5
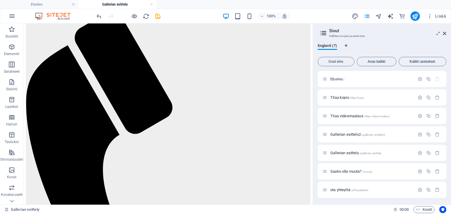
scroll to position [0, 0]
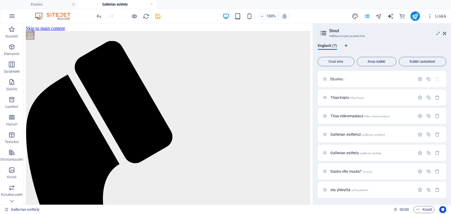
drag, startPoint x: 337, startPoint y: 203, endPoint x: 312, endPoint y: 43, distance: 161.9
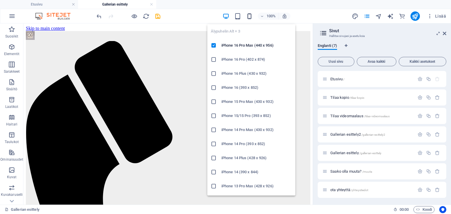
click at [250, 15] on icon "button" at bounding box center [249, 16] width 7 height 7
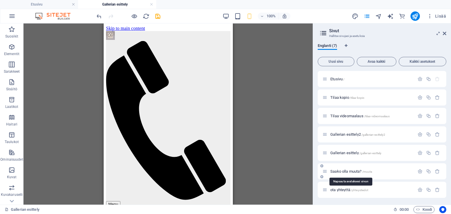
click at [344, 173] on span "Saako olla muuta? /muuta" at bounding box center [351, 171] width 42 height 4
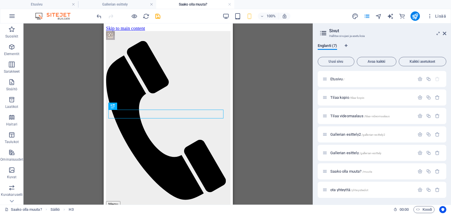
scroll to position [232, 0]
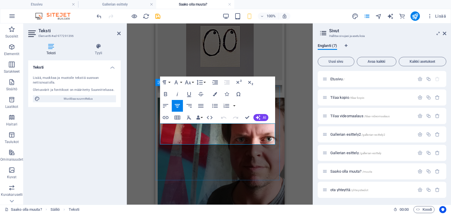
drag, startPoint x: 166, startPoint y: 127, endPoint x: 275, endPoint y: 141, distance: 109.8
click at [215, 94] on icon "button" at bounding box center [215, 94] width 4 height 4
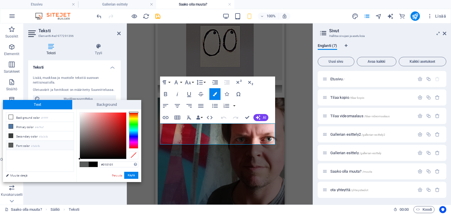
click at [95, 159] on div at bounding box center [103, 136] width 46 height 46
click at [92, 159] on div at bounding box center [103, 136] width 46 height 46
click at [100, 159] on div "#020202 Tuetut muodot #0852ed rgb(8, 82, 237) rgba(8, 82, 237, 90%) hsv(221,97,…" at bounding box center [108, 189] width 65 height 158
click at [100, 159] on div at bounding box center [103, 136] width 46 height 46
click at [95, 159] on div at bounding box center [103, 136] width 46 height 46
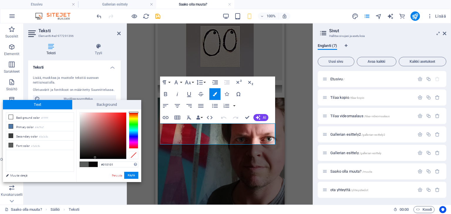
type input "#000000"
click at [96, 160] on div "#000000 Tuetut muodot #0852ed rgb(8, 82, 237) rgba(8, 82, 237, 90%) hsv(221,97,…" at bounding box center [108, 189] width 65 height 158
click at [103, 159] on div at bounding box center [103, 159] width 2 height 2
click at [133, 174] on button "Käytä" at bounding box center [131, 175] width 14 height 7
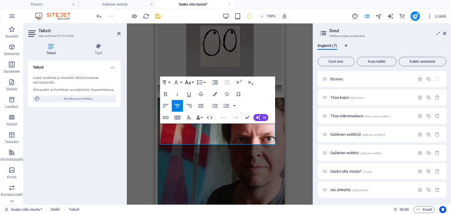
click at [192, 83] on button "Font Size" at bounding box center [188, 83] width 11 height 12
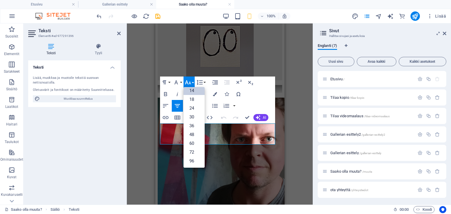
scroll to position [47, 0]
click at [192, 99] on link "18" at bounding box center [193, 99] width 21 height 9
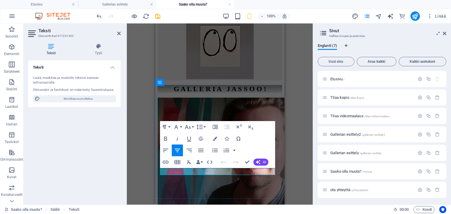
click at [191, 126] on button "Font Size" at bounding box center [188, 127] width 11 height 12
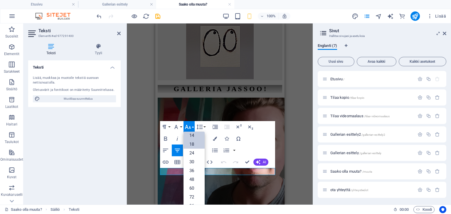
click at [193, 142] on link "18" at bounding box center [193, 144] width 21 height 9
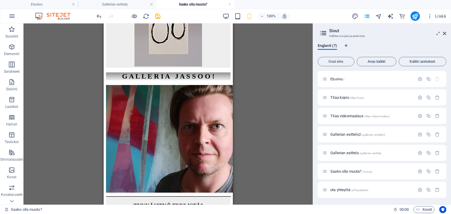
scroll to position [243, 0]
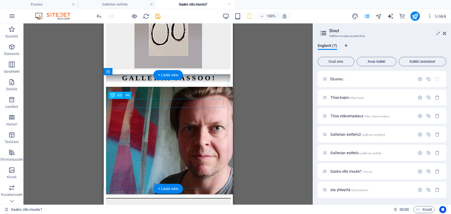
click at [183, 205] on div "TYKKÄSITKÖ TYYLISTÄ?" at bounding box center [168, 208] width 124 height 6
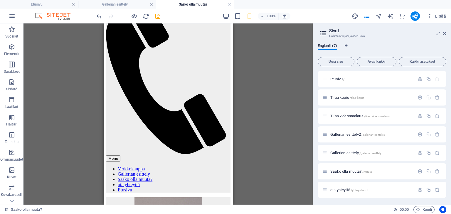
scroll to position [0, 0]
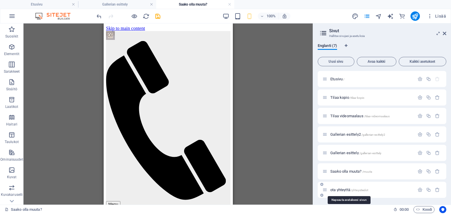
click at [340, 189] on span "ota yhteyttä /yhteystiedot" at bounding box center [349, 190] width 38 height 4
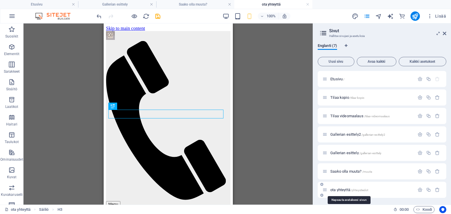
scroll to position [155, 0]
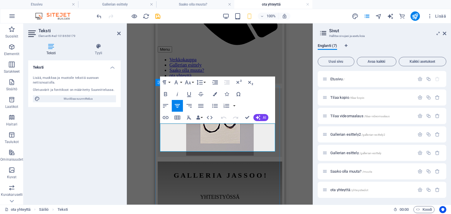
drag, startPoint x: 197, startPoint y: 127, endPoint x: 236, endPoint y: 156, distance: 49.1
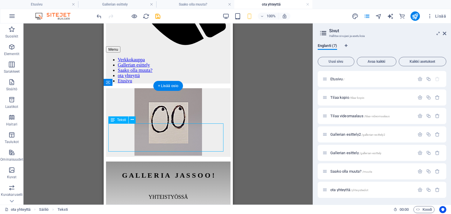
drag, startPoint x: 145, startPoint y: 127, endPoint x: 162, endPoint y: 132, distance: 18.0
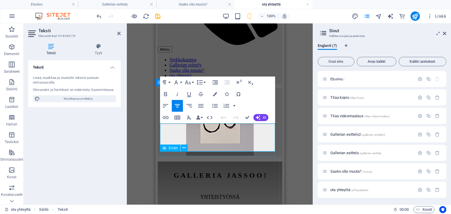
drag, startPoint x: 200, startPoint y: 127, endPoint x: 267, endPoint y: 154, distance: 72.1
click at [192, 82] on button "Font Size" at bounding box center [188, 83] width 11 height 12
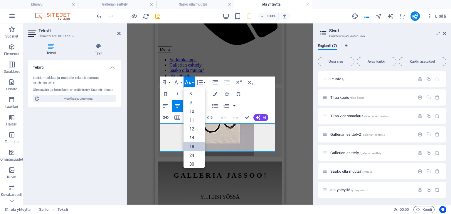
click at [193, 146] on link "18" at bounding box center [193, 146] width 21 height 9
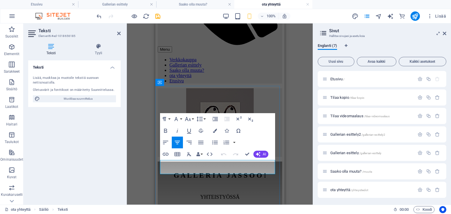
drag, startPoint x: 176, startPoint y: 162, endPoint x: 250, endPoint y: 172, distance: 74.7
click at [193, 119] on button "Font Size" at bounding box center [188, 119] width 11 height 12
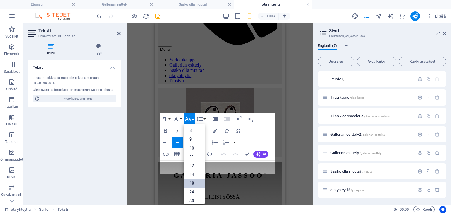
click at [195, 186] on link "18" at bounding box center [193, 183] width 21 height 9
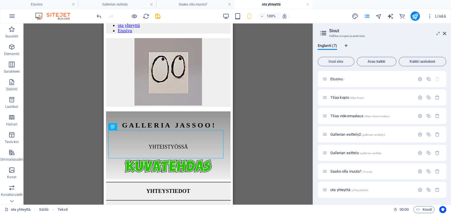
scroll to position [206, 0]
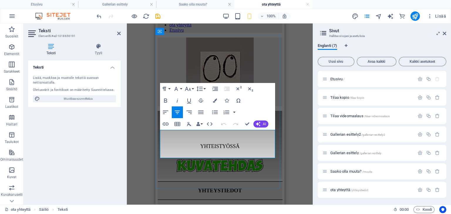
drag, startPoint x: 164, startPoint y: 134, endPoint x: 250, endPoint y: 154, distance: 87.6
click at [191, 88] on button "Font Size" at bounding box center [188, 89] width 11 height 12
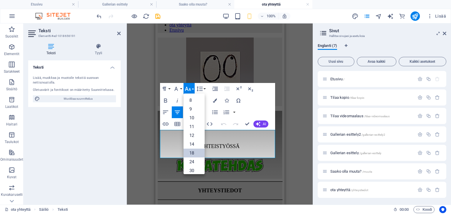
click at [193, 152] on link "18" at bounding box center [193, 153] width 21 height 9
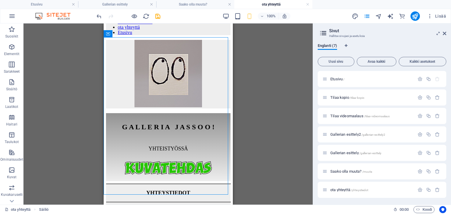
scroll to position [223, 0]
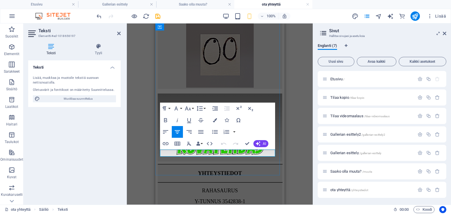
click at [191, 110] on icon "button" at bounding box center [187, 108] width 7 height 7
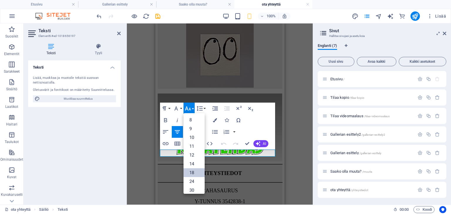
click at [192, 174] on link "18" at bounding box center [193, 173] width 21 height 9
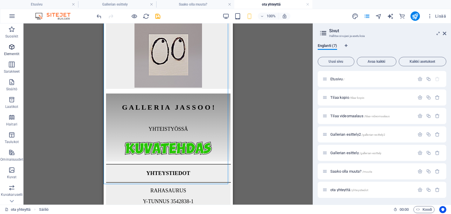
click at [11, 48] on icon "button" at bounding box center [11, 46] width 7 height 7
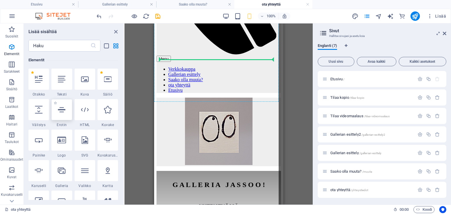
scroll to position [139, 0]
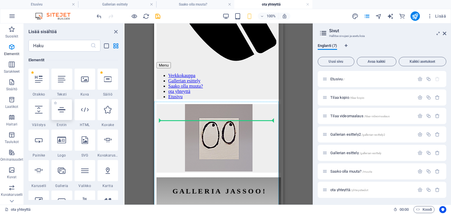
select select "%"
select select "px"
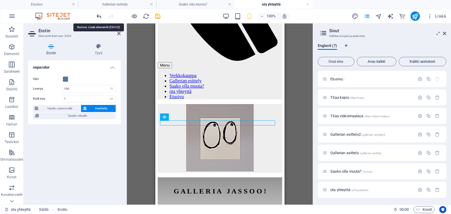
click at [97, 15] on icon "undo" at bounding box center [99, 16] width 7 height 7
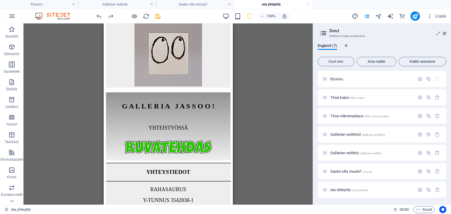
scroll to position [250, 0]
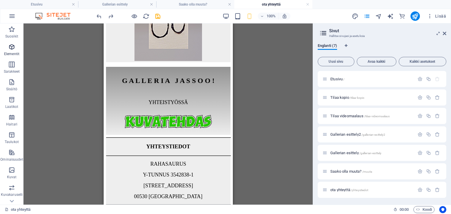
click at [11, 45] on icon "button" at bounding box center [11, 46] width 7 height 7
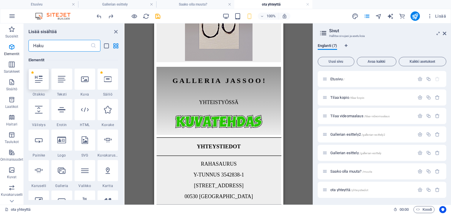
scroll to position [62, 0]
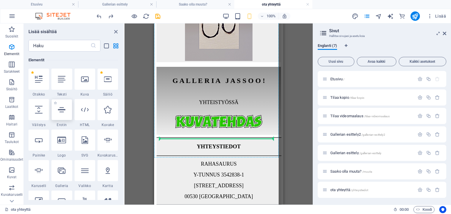
select select "%"
select select "px"
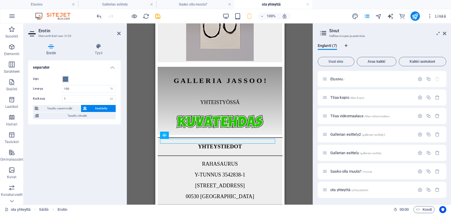
click at [66, 76] on button "Väri" at bounding box center [65, 79] width 6 height 6
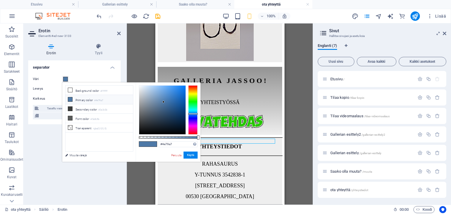
type input "#000000"
click at [157, 134] on div at bounding box center [162, 109] width 47 height 49
click at [188, 155] on button "Käytä" at bounding box center [190, 155] width 14 height 7
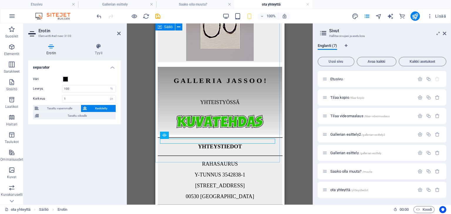
click at [192, 155] on div "YHTEYSTIEDOT RAHASAURUS Y-TUNNUS 3542838-1 VIHERNIEMENKATU 5 A 10 00530 HELSINK…" at bounding box center [219, 211] width 124 height 148
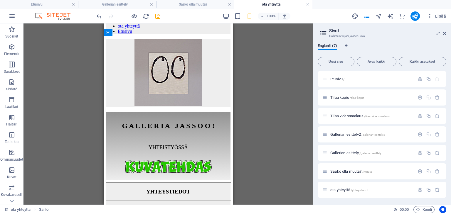
scroll to position [206, 0]
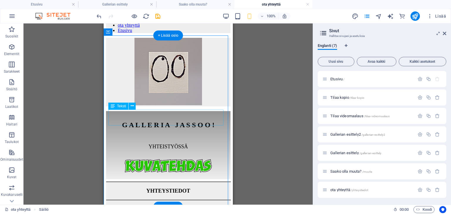
click at [132, 105] on icon at bounding box center [132, 106] width 3 height 6
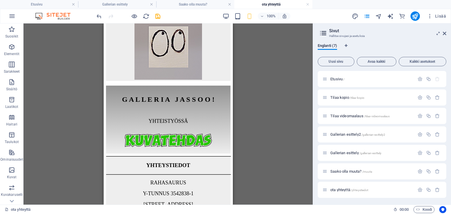
scroll to position [235, 0]
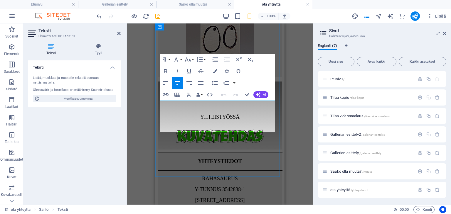
drag, startPoint x: 239, startPoint y: 128, endPoint x: 193, endPoint y: 126, distance: 45.6
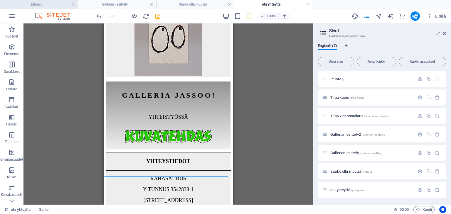
click at [52, 3] on h4 "Etusivu" at bounding box center [39, 4] width 78 height 6
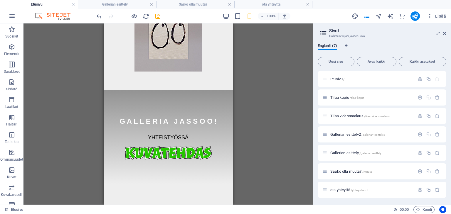
scroll to position [0, 0]
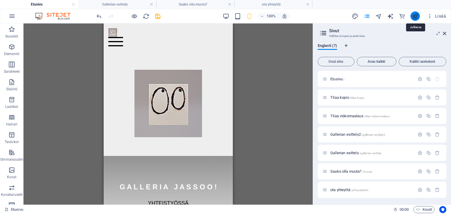
click at [415, 14] on icon "publish" at bounding box center [415, 16] width 7 height 7
